Goal: Task Accomplishment & Management: Understand process/instructions

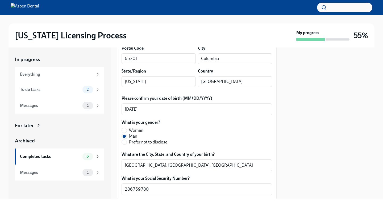
scroll to position [266, 0]
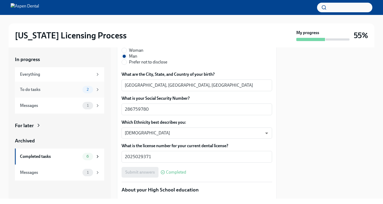
click at [77, 93] on div "To do tasks 2" at bounding box center [60, 89] width 80 height 7
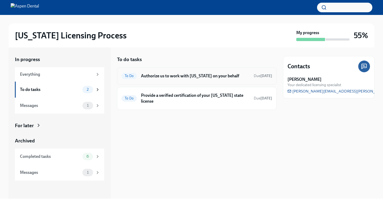
click at [215, 80] on div "To Do Authorize us to work with [US_STATE] on your behalf Due [DATE]" at bounding box center [197, 76] width 151 height 9
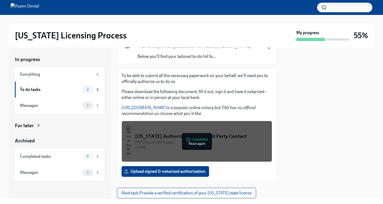
scroll to position [57, 0]
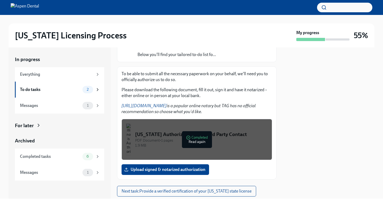
click at [193, 139] on div "PDF Document • 1 pages" at bounding box center [201, 140] width 133 height 5
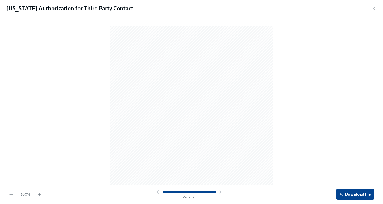
scroll to position [53, 0]
click at [355, 196] on span "Download file" at bounding box center [355, 193] width 31 height 5
click at [376, 8] on icon "button" at bounding box center [374, 8] width 5 height 5
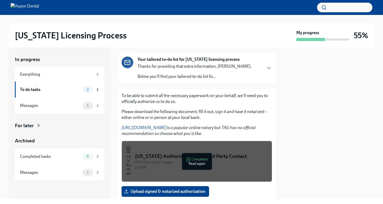
scroll to position [0, 0]
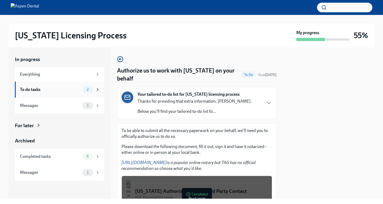
click at [72, 95] on div "To do tasks 2" at bounding box center [59, 89] width 89 height 16
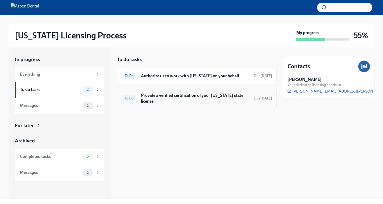
click at [199, 97] on h6 "Provide a verified certification of your [US_STATE] state license" at bounding box center [195, 98] width 109 height 12
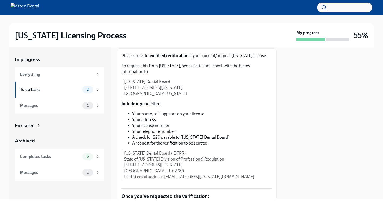
scroll to position [69, 0]
